Goal: Information Seeking & Learning: Find contact information

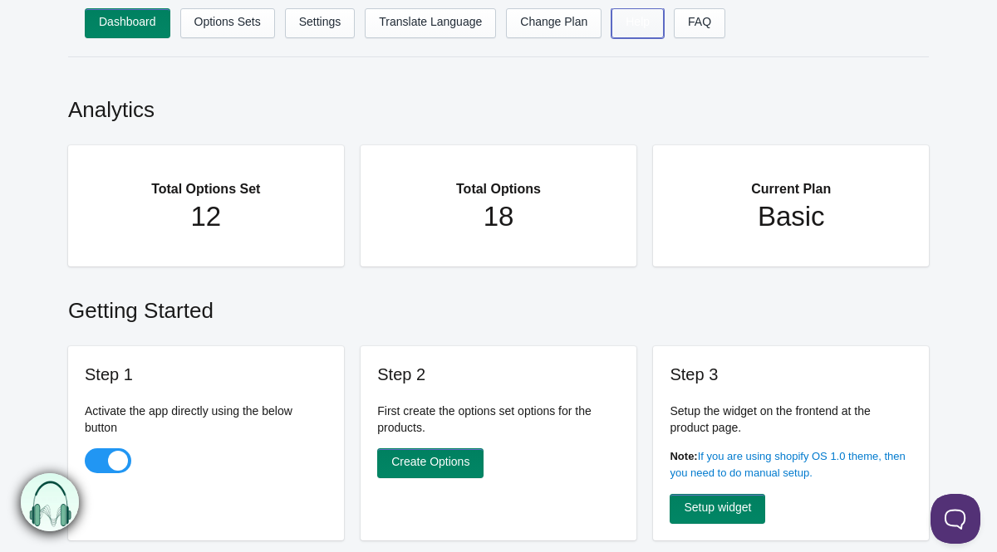
click at [640, 30] on link "Help" at bounding box center [637, 23] width 52 height 30
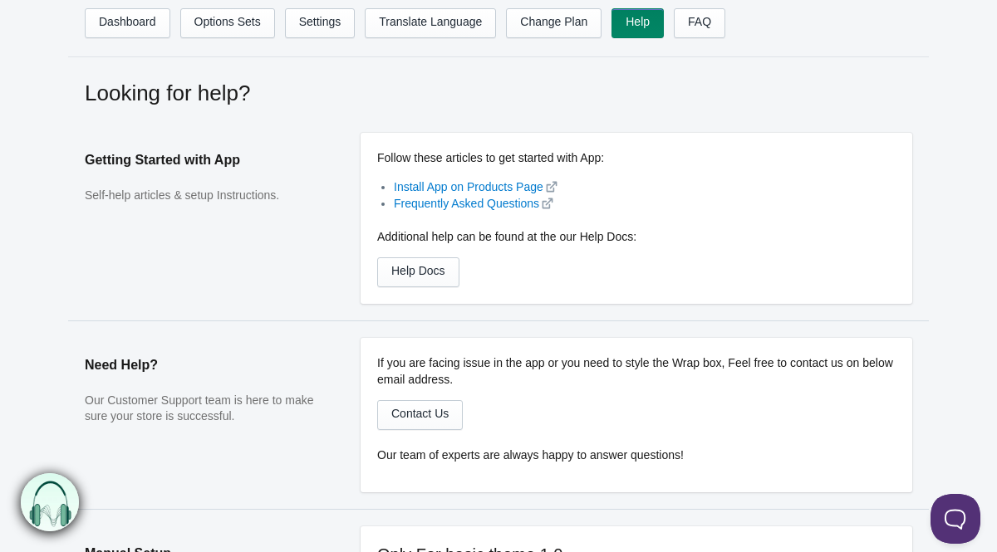
click at [320, 4] on nav "Dashboard Options Sets Settings Translate Language Change Plan Help FAQ Hook te…" at bounding box center [498, 28] width 861 height 57
drag, startPoint x: 342, startPoint y: 24, endPoint x: 335, endPoint y: 10, distance: 16.0
click at [342, 24] on link "Settings" at bounding box center [320, 23] width 71 height 30
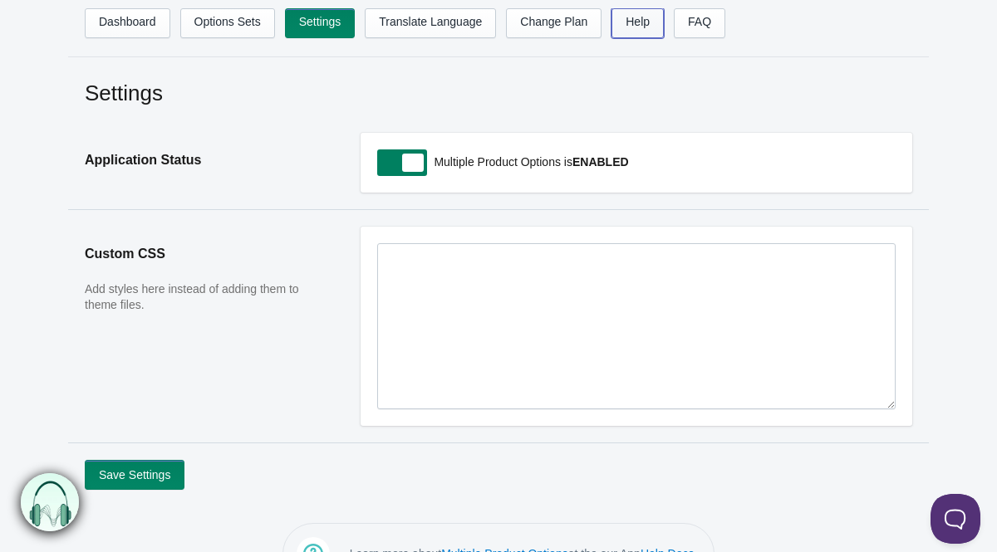
click at [658, 28] on link "Help" at bounding box center [637, 23] width 52 height 30
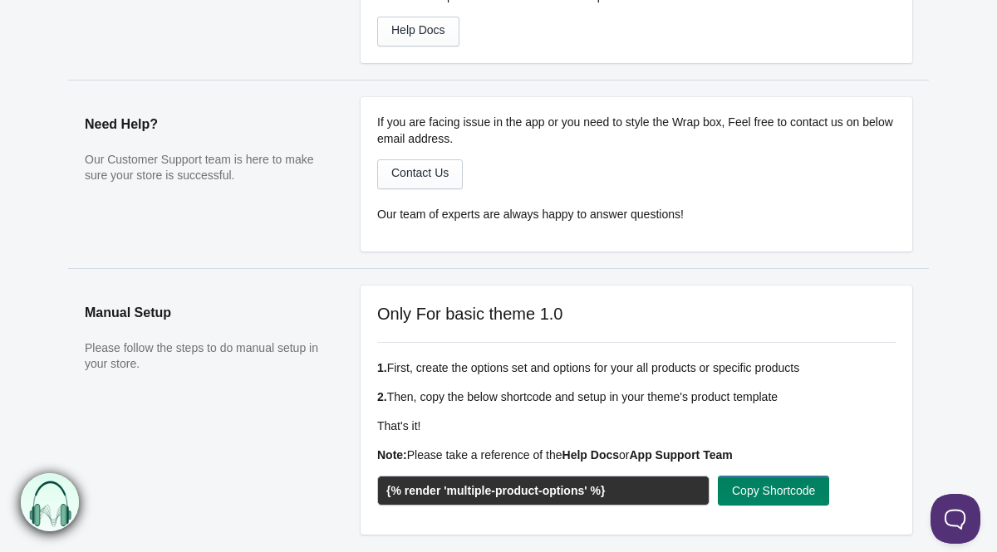
scroll to position [243, 0]
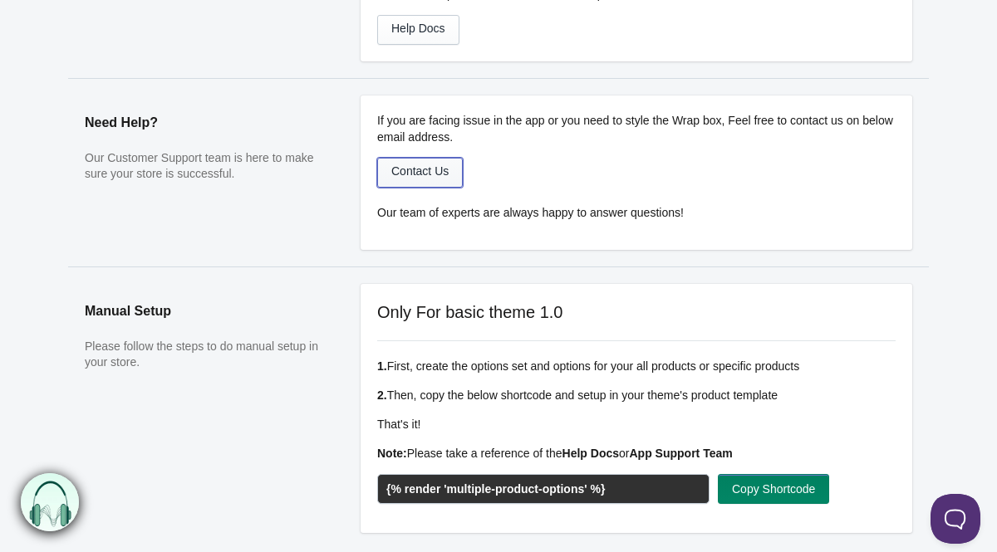
click at [410, 164] on link "Contact Us" at bounding box center [420, 173] width 86 height 30
